Goal: Check status: Check status

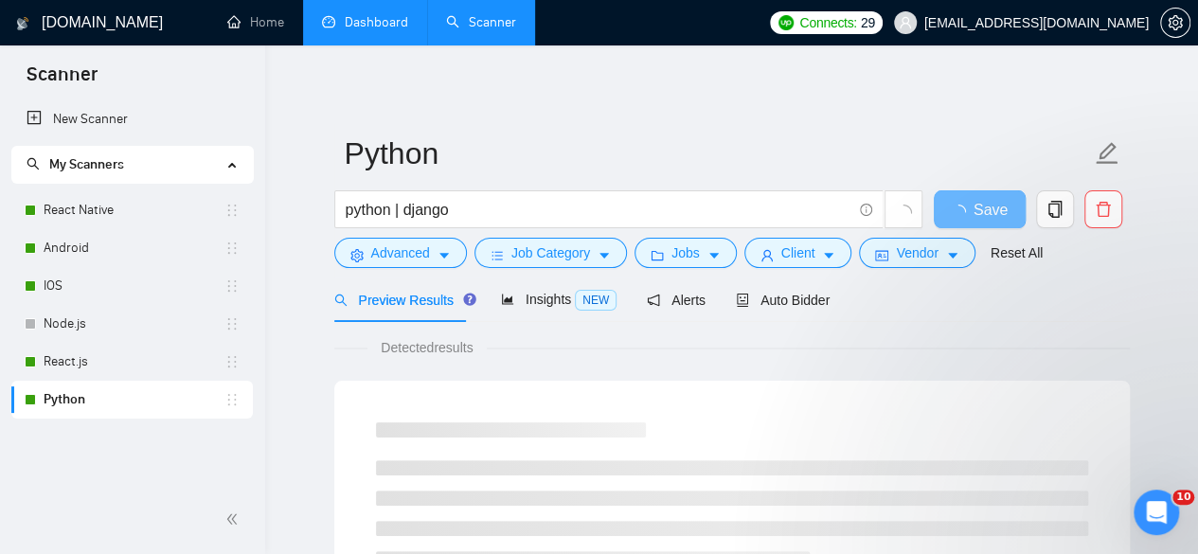
click at [377, 14] on link "Dashboard" at bounding box center [365, 22] width 86 height 16
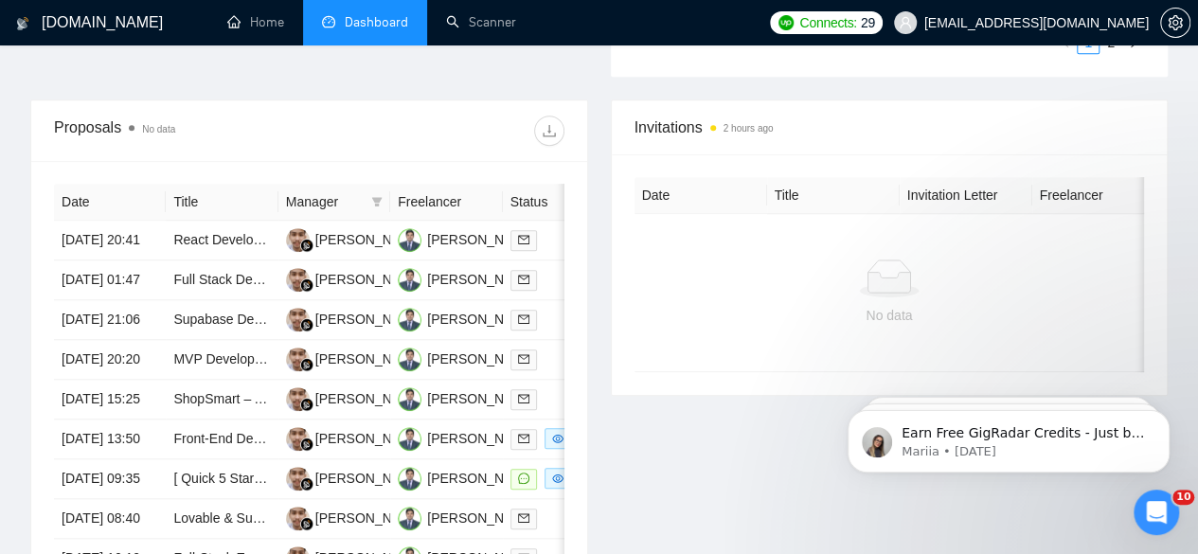
scroll to position [714, 0]
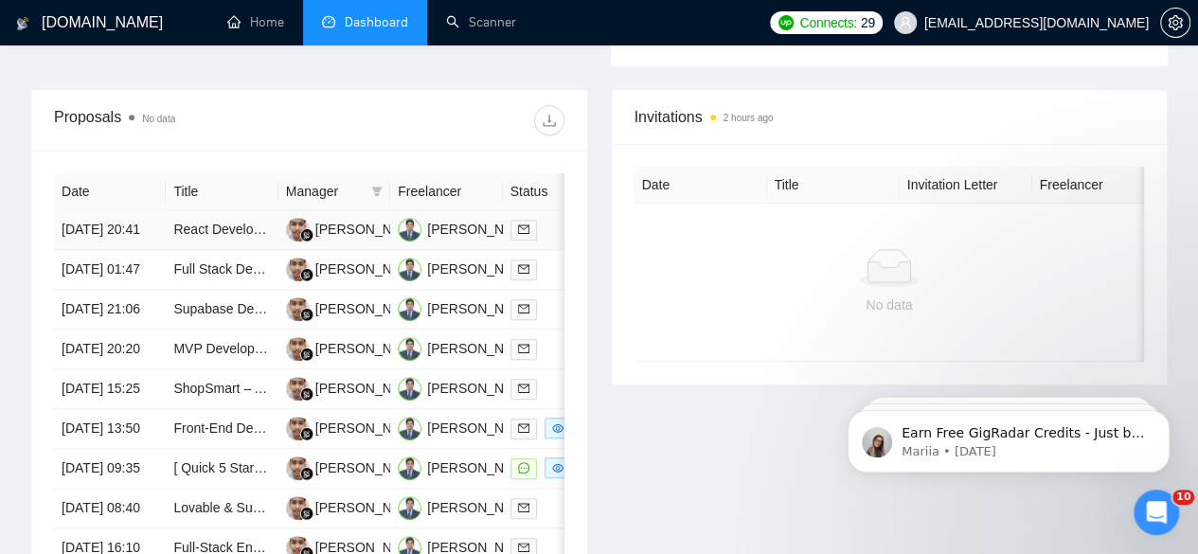
click at [106, 210] on td "[DATE] 20:41" at bounding box center [110, 230] width 112 height 40
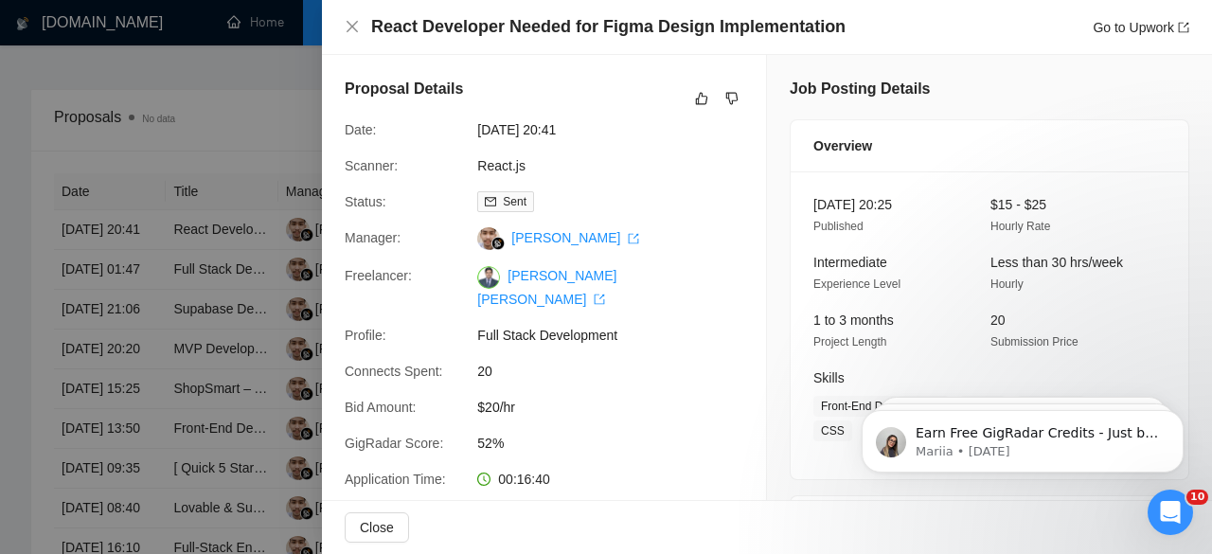
click at [126, 202] on div at bounding box center [606, 277] width 1212 height 554
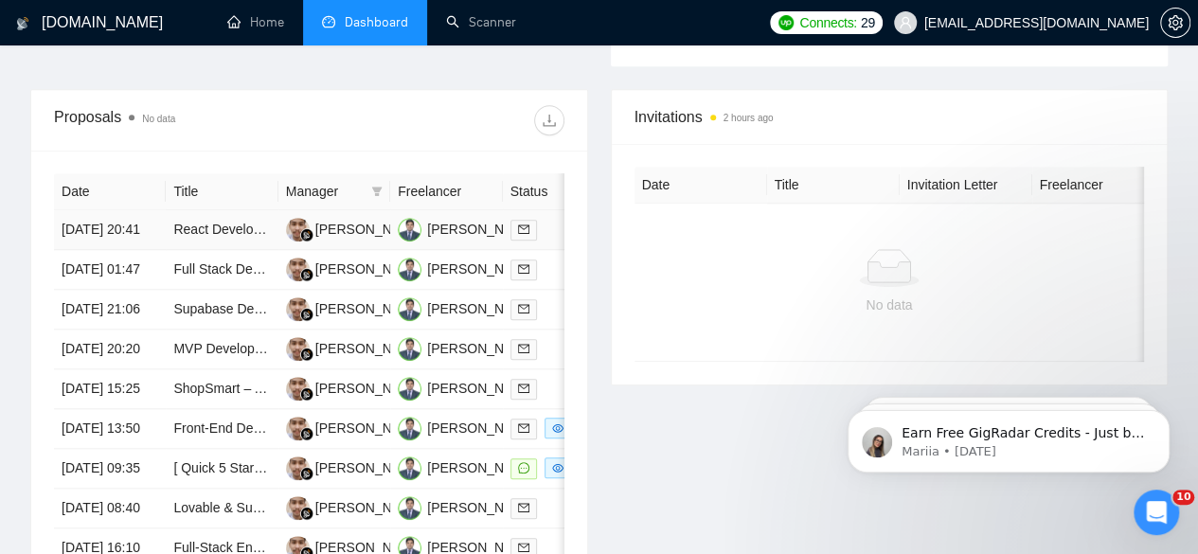
click at [206, 222] on link "React Developer Needed for Figma Design Implementation" at bounding box center [347, 229] width 348 height 15
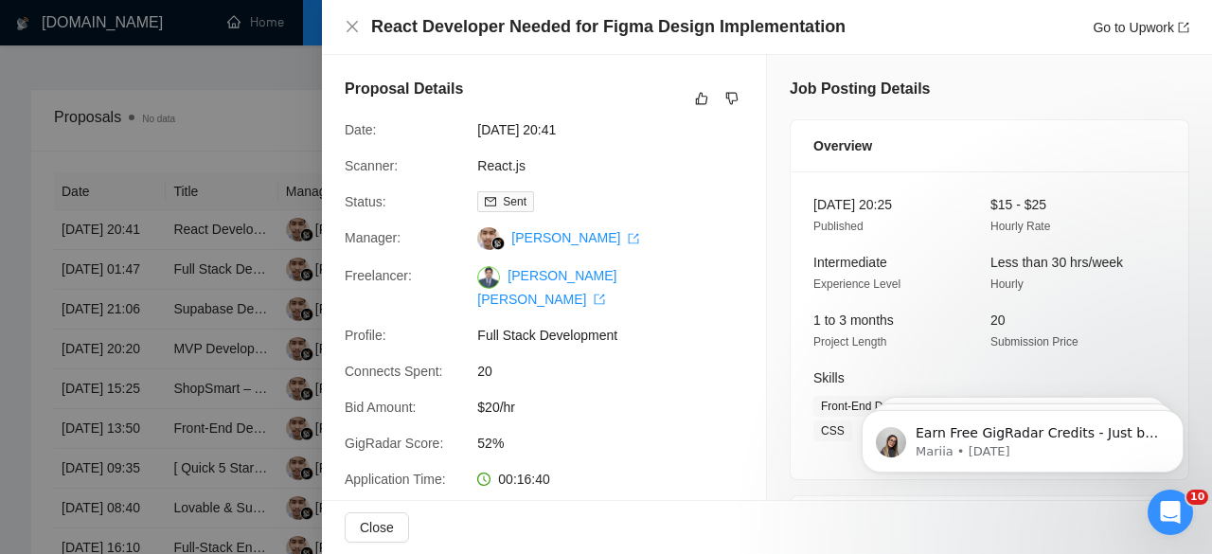
click at [179, 75] on div at bounding box center [606, 277] width 1212 height 554
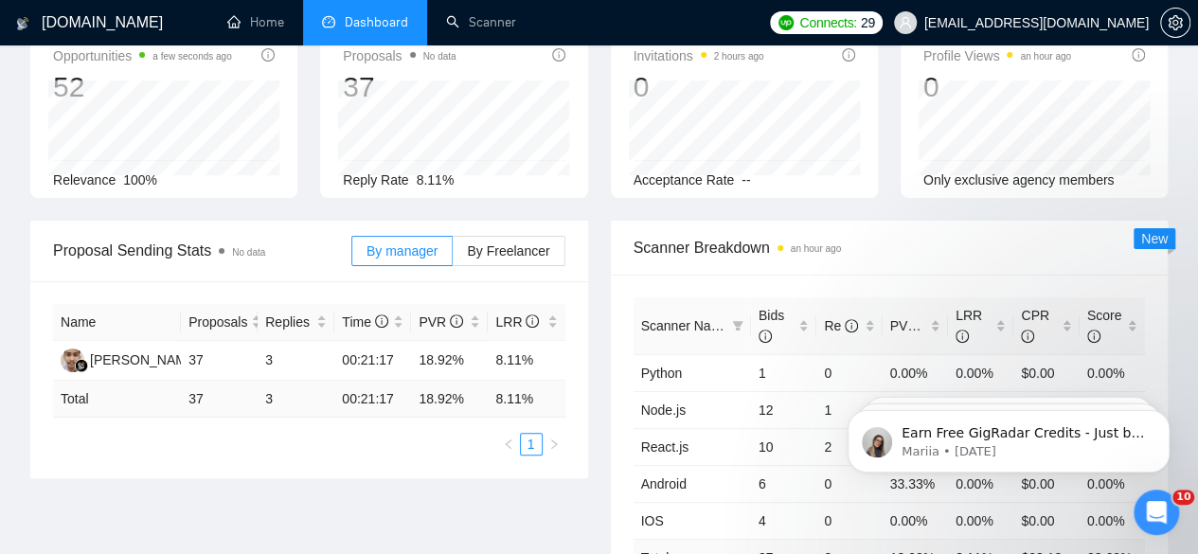
scroll to position [0, 0]
